Goal: Information Seeking & Learning: Learn about a topic

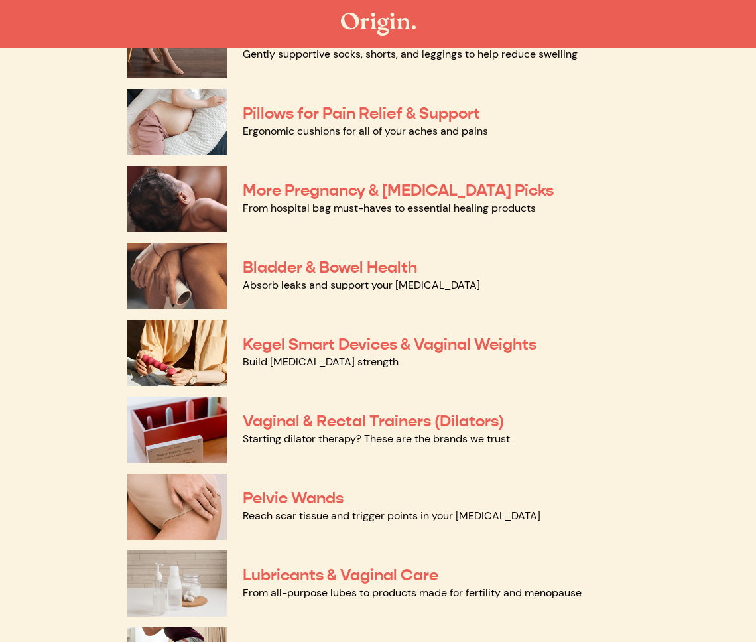
scroll to position [236, 0]
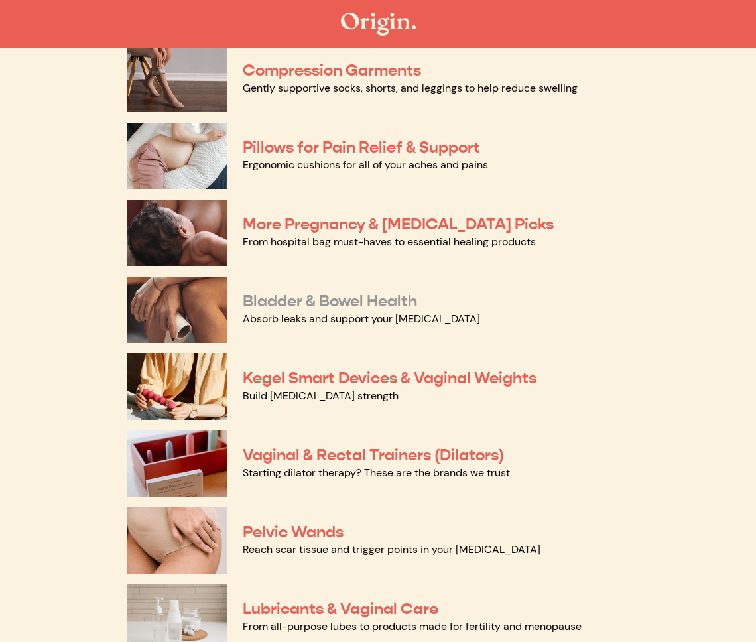
click at [265, 299] on link "Bladder & Bowel Health" at bounding box center [330, 301] width 174 height 20
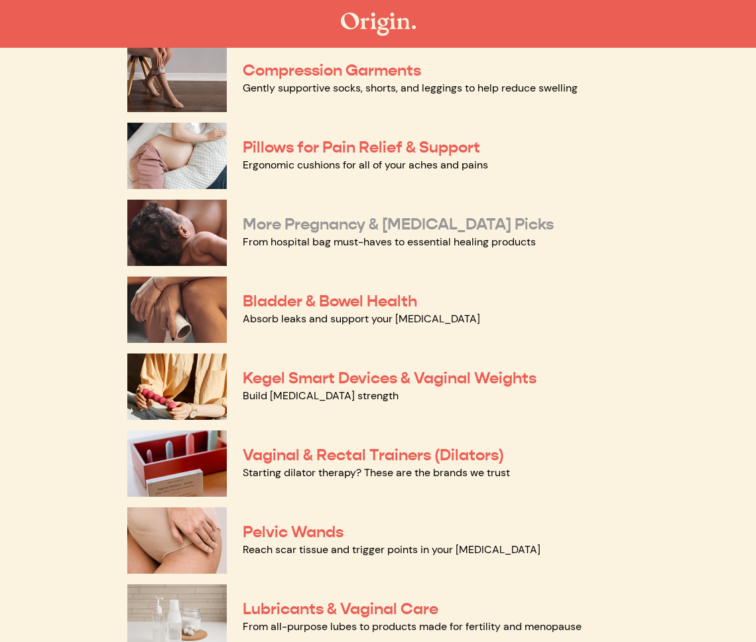
click at [347, 215] on link "More Pregnancy & Postpartum Picks" at bounding box center [398, 224] width 311 height 20
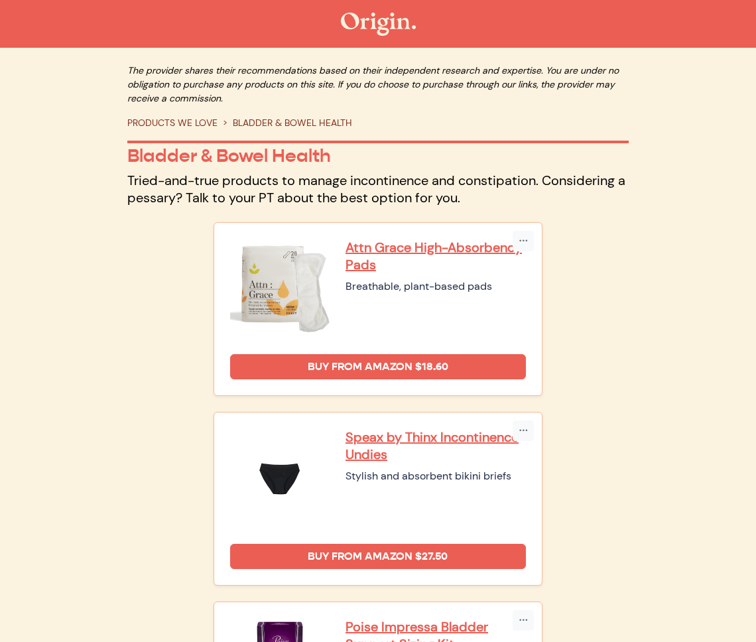
drag, startPoint x: 181, startPoint y: 177, endPoint x: 525, endPoint y: 190, distance: 344.3
click at [486, 192] on p "Tried-and-true products to manage incontinence and constipation. Considering a …" at bounding box center [377, 189] width 501 height 34
click at [525, 190] on p "Tried-and-true products to manage incontinence and constipation. Considering a …" at bounding box center [377, 189] width 501 height 34
drag, startPoint x: 267, startPoint y: 70, endPoint x: 463, endPoint y: 71, distance: 196.2
click at [463, 71] on p "The provider shares their recommendations based on their independent research a…" at bounding box center [377, 85] width 501 height 42
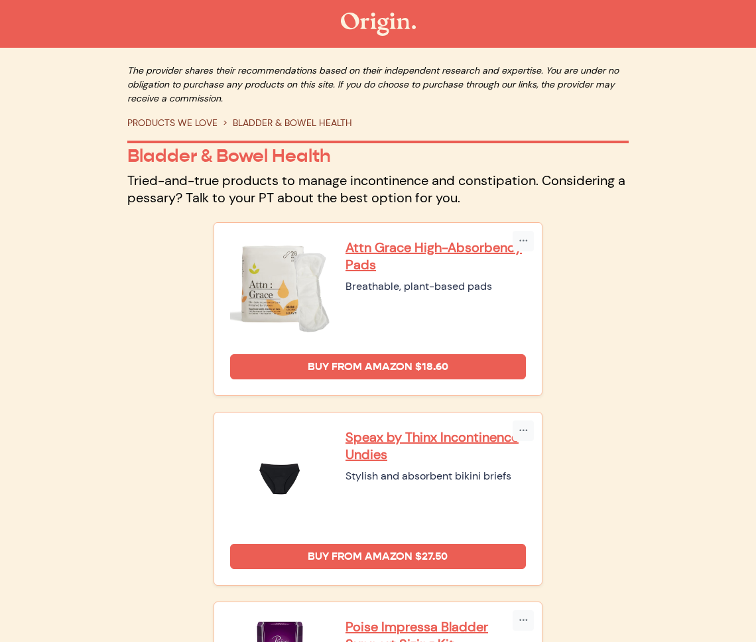
click at [471, 76] on p "The provider shares their recommendations based on their independent research a…" at bounding box center [377, 85] width 501 height 42
click at [166, 125] on link "PRODUCTS WE LOVE" at bounding box center [172, 123] width 90 height 12
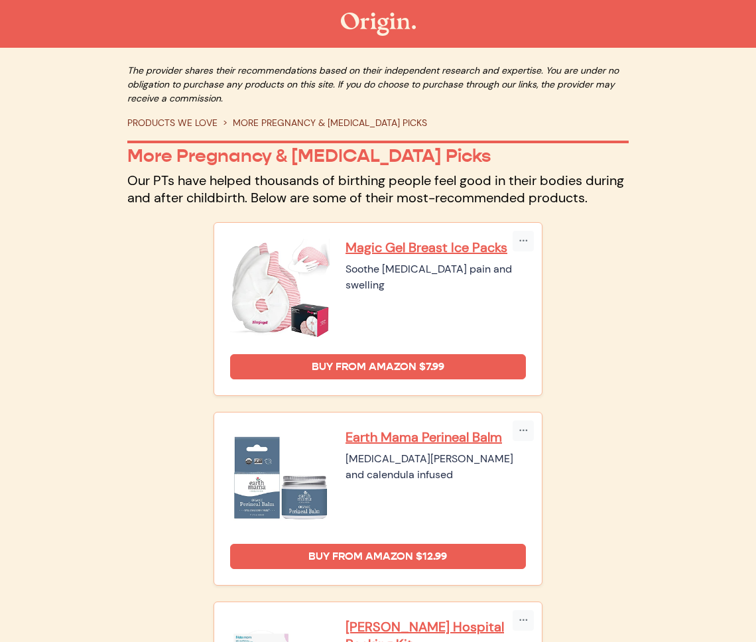
scroll to position [1, 0]
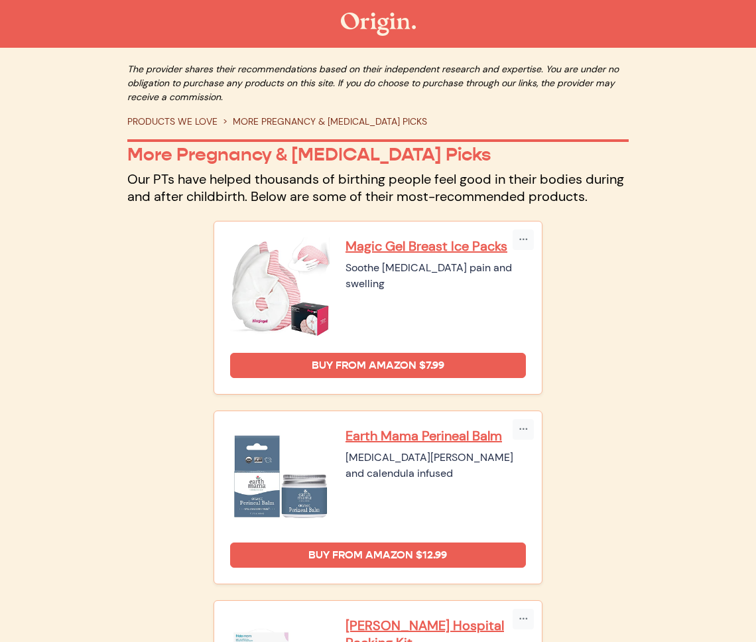
click at [153, 120] on link "PRODUCTS WE LOVE" at bounding box center [172, 121] width 90 height 12
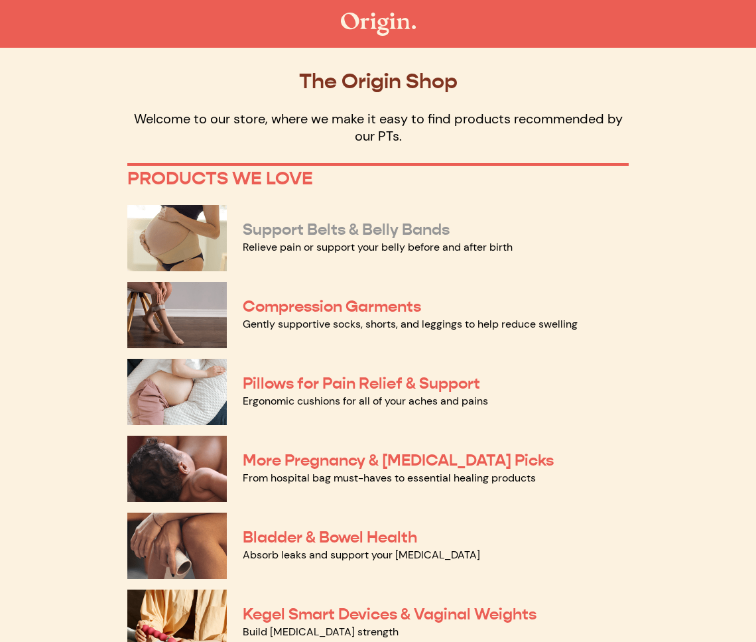
click at [343, 226] on link "Support Belts & Belly Bands" at bounding box center [346, 229] width 207 height 20
click at [360, 381] on link "Pillows for Pain Relief & Support" at bounding box center [361, 383] width 237 height 20
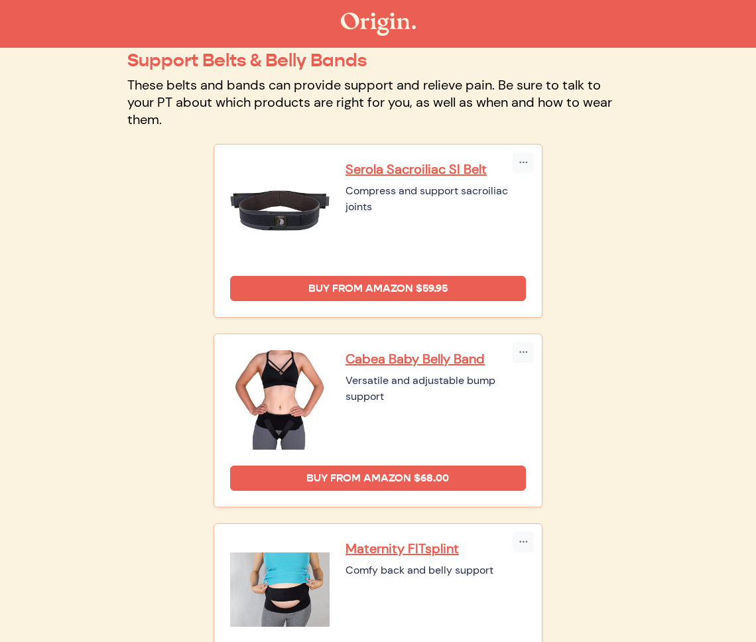
scroll to position [412, 0]
